Goal: Check status: Check status

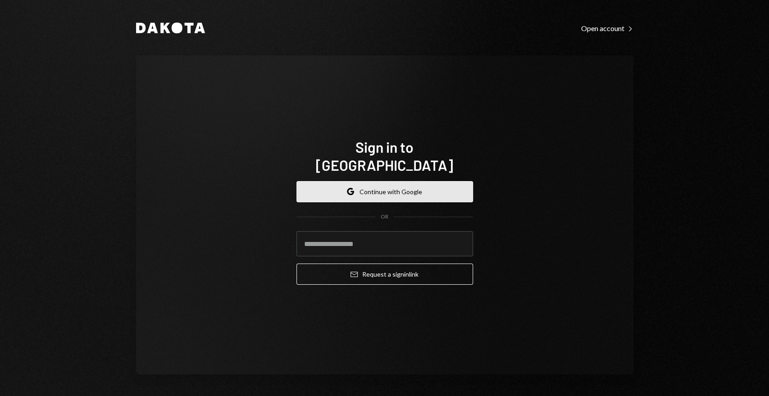
drag, startPoint x: 364, startPoint y: 136, endPoint x: 378, endPoint y: 183, distance: 48.8
click at [364, 136] on div "Sign in to Dakota Google Continue with Google OR Email Request a sign in link" at bounding box center [385, 215] width 198 height 227
click at [378, 182] on button "Google Continue with Google" at bounding box center [384, 191] width 177 height 21
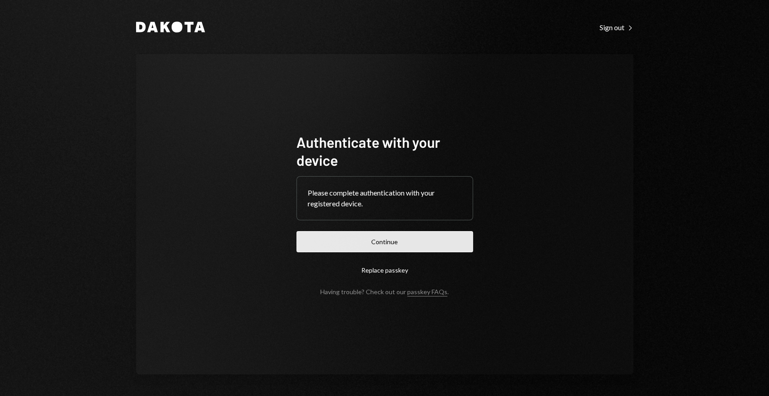
click at [382, 239] on button "Continue" at bounding box center [384, 241] width 177 height 21
click at [419, 242] on button "Continue" at bounding box center [384, 241] width 177 height 21
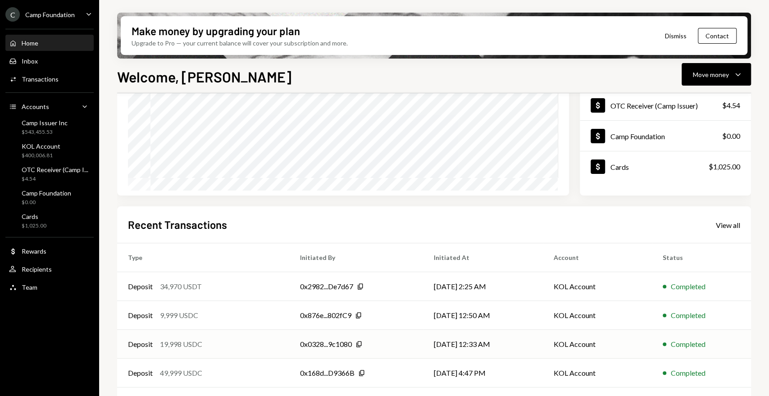
scroll to position [147, 0]
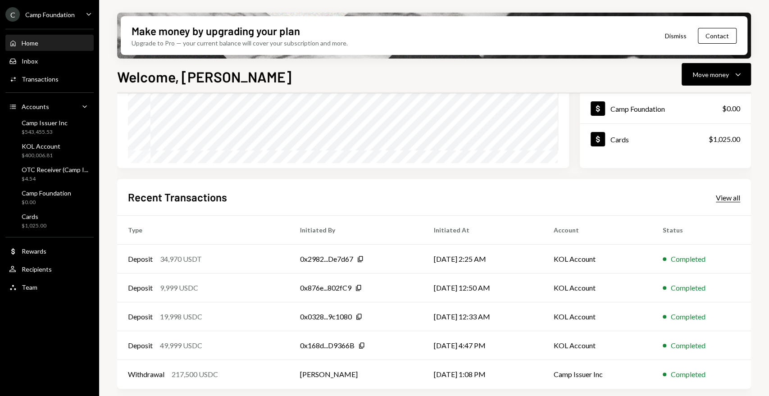
click at [723, 197] on div "View all" at bounding box center [728, 197] width 24 height 9
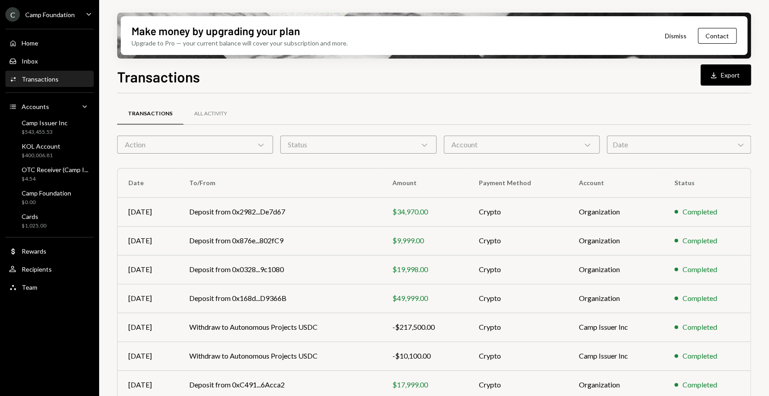
click at [258, 148] on icon "Chevron Down" at bounding box center [260, 144] width 9 height 9
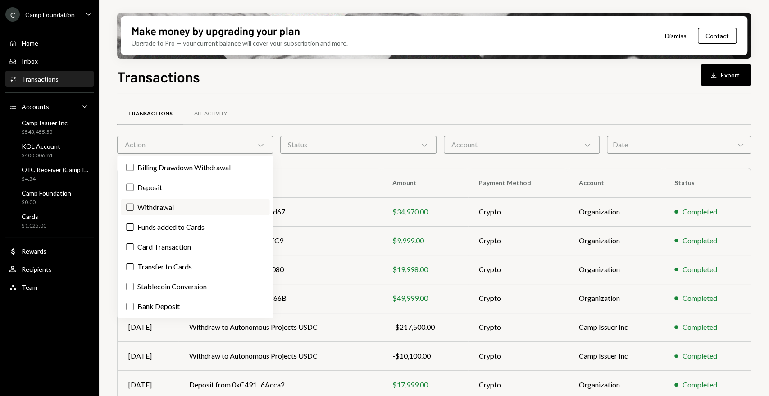
click at [155, 207] on label "Withdrawal" at bounding box center [195, 207] width 149 height 16
click at [133, 207] on button "Withdrawal" at bounding box center [129, 207] width 7 height 7
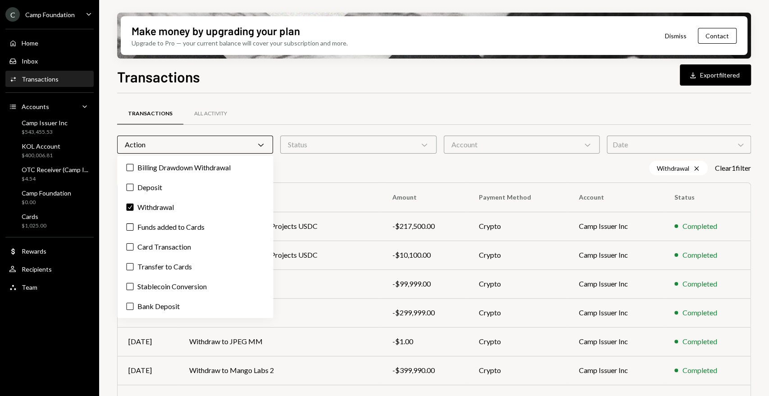
click at [334, 168] on div "Withdrawal Cross Clear 1 filter" at bounding box center [434, 168] width 634 height 14
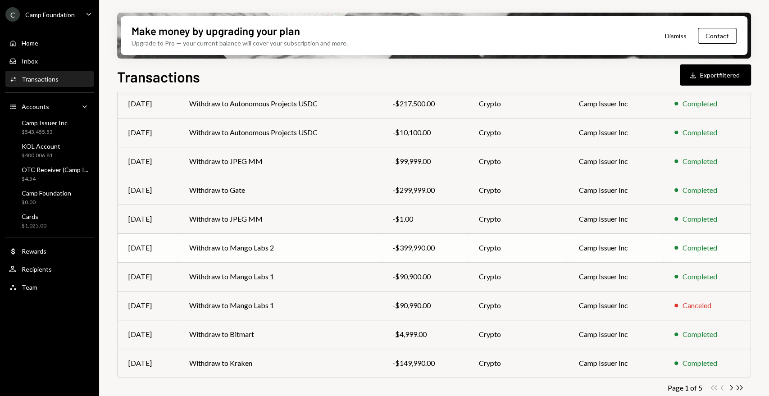
scroll to position [132, 0]
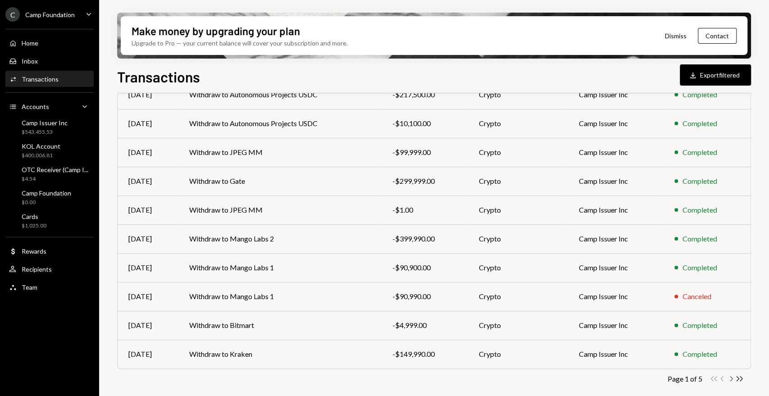
click at [730, 378] on icon "Chevron Right" at bounding box center [731, 378] width 9 height 9
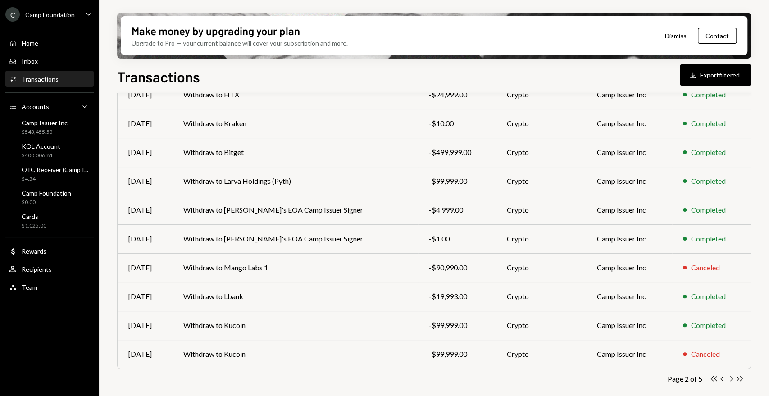
click at [727, 378] on icon "Chevron Right" at bounding box center [731, 378] width 9 height 9
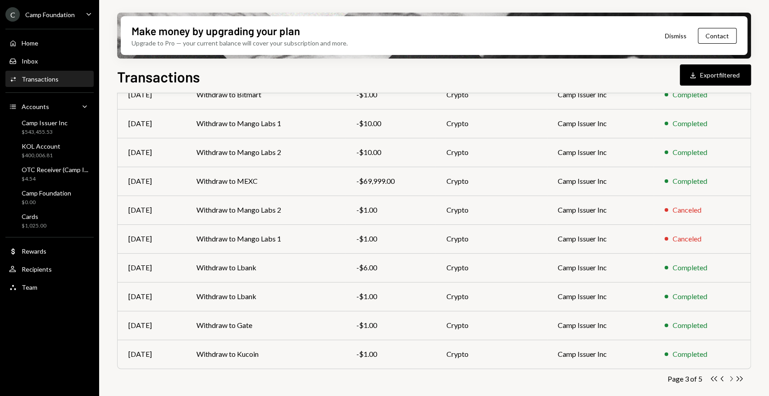
click at [728, 378] on icon "Chevron Right" at bounding box center [731, 378] width 9 height 9
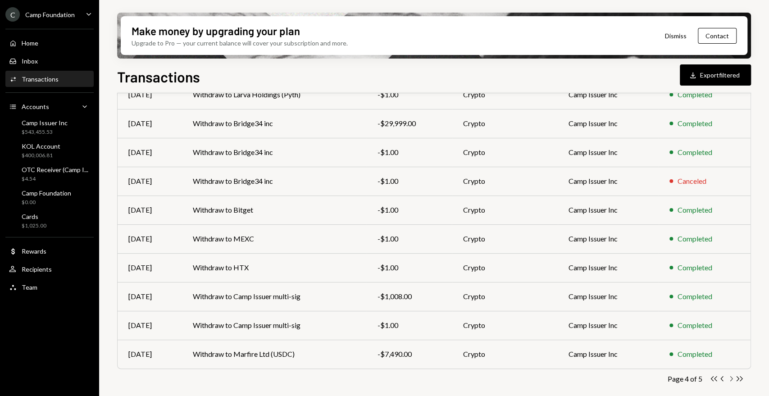
click at [730, 377] on icon "Chevron Right" at bounding box center [731, 378] width 9 height 9
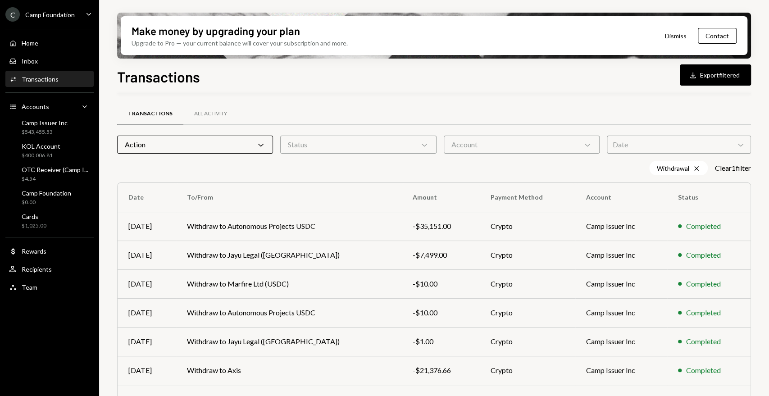
scroll to position [45, 0]
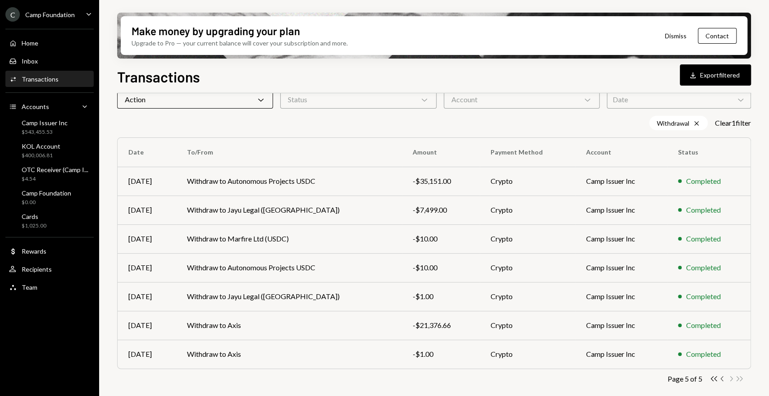
click at [722, 378] on icon "Chevron Left" at bounding box center [722, 378] width 9 height 9
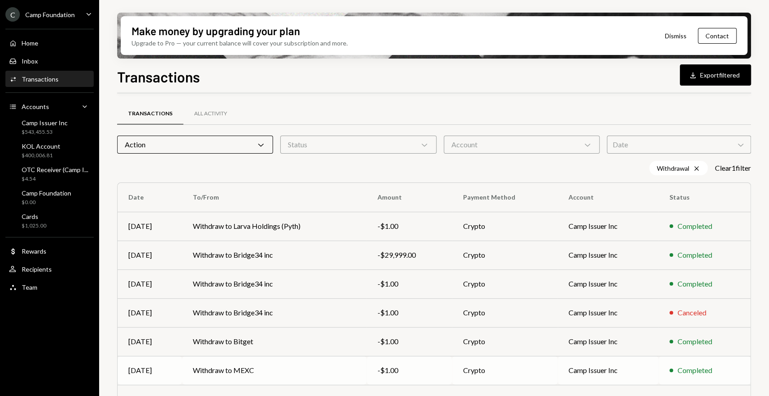
scroll to position [132, 0]
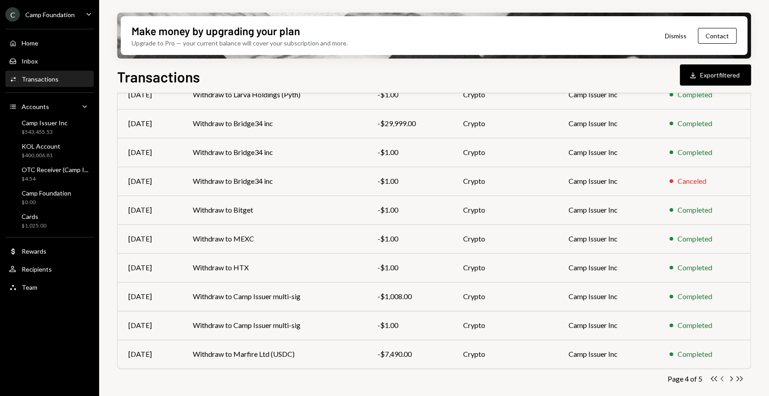
click at [721, 378] on icon "button" at bounding box center [721, 378] width 3 height 5
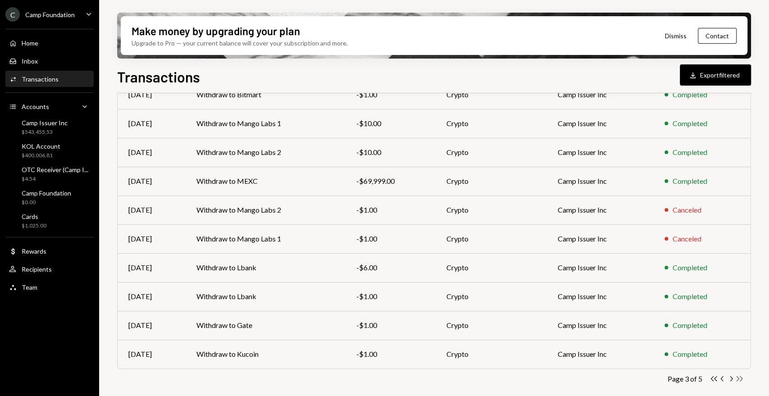
click at [739, 381] on icon "Double Arrow Right" at bounding box center [739, 378] width 9 height 9
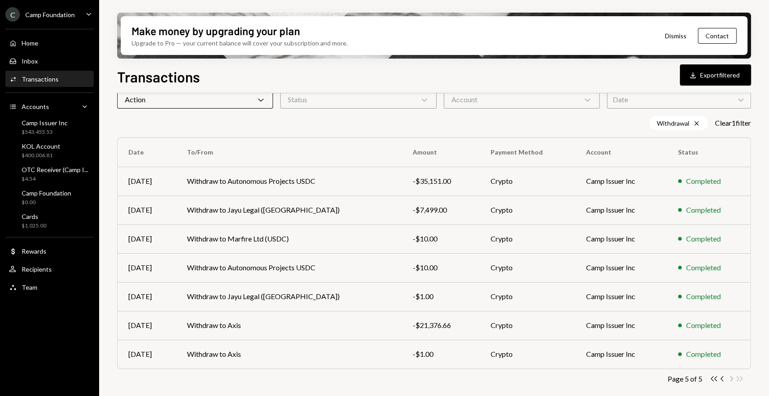
scroll to position [45, 0]
click at [254, 104] on div "Action Chevron Down" at bounding box center [195, 100] width 156 height 18
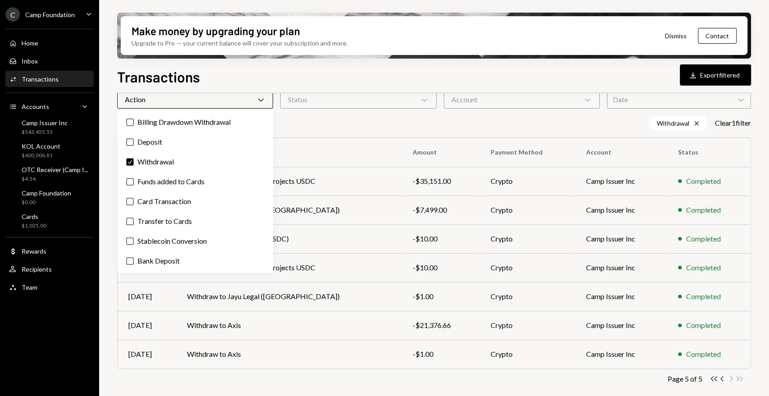
click at [310, 128] on div "Withdrawal Cross Clear 1 filter" at bounding box center [434, 123] width 634 height 14
